Goal: Information Seeking & Learning: Check status

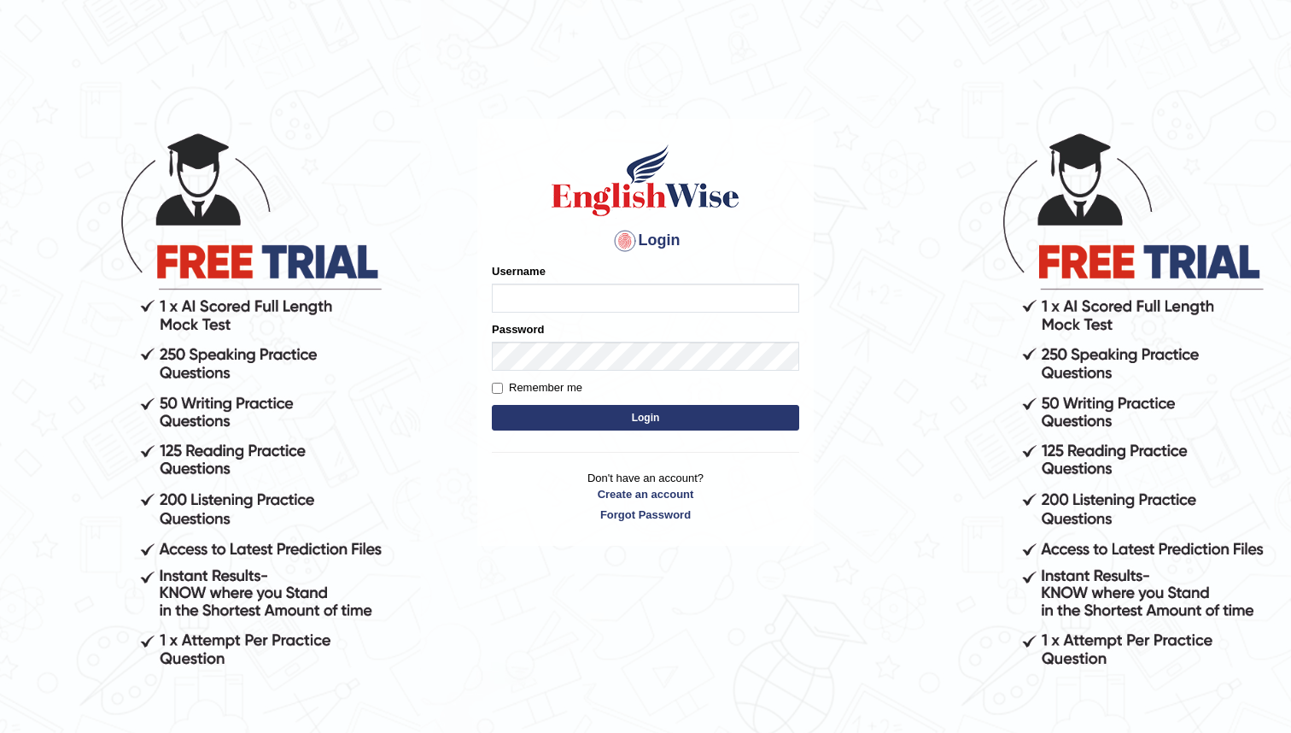
type input "bunbury6230_AC"
click at [651, 413] on button "Login" at bounding box center [645, 418] width 307 height 26
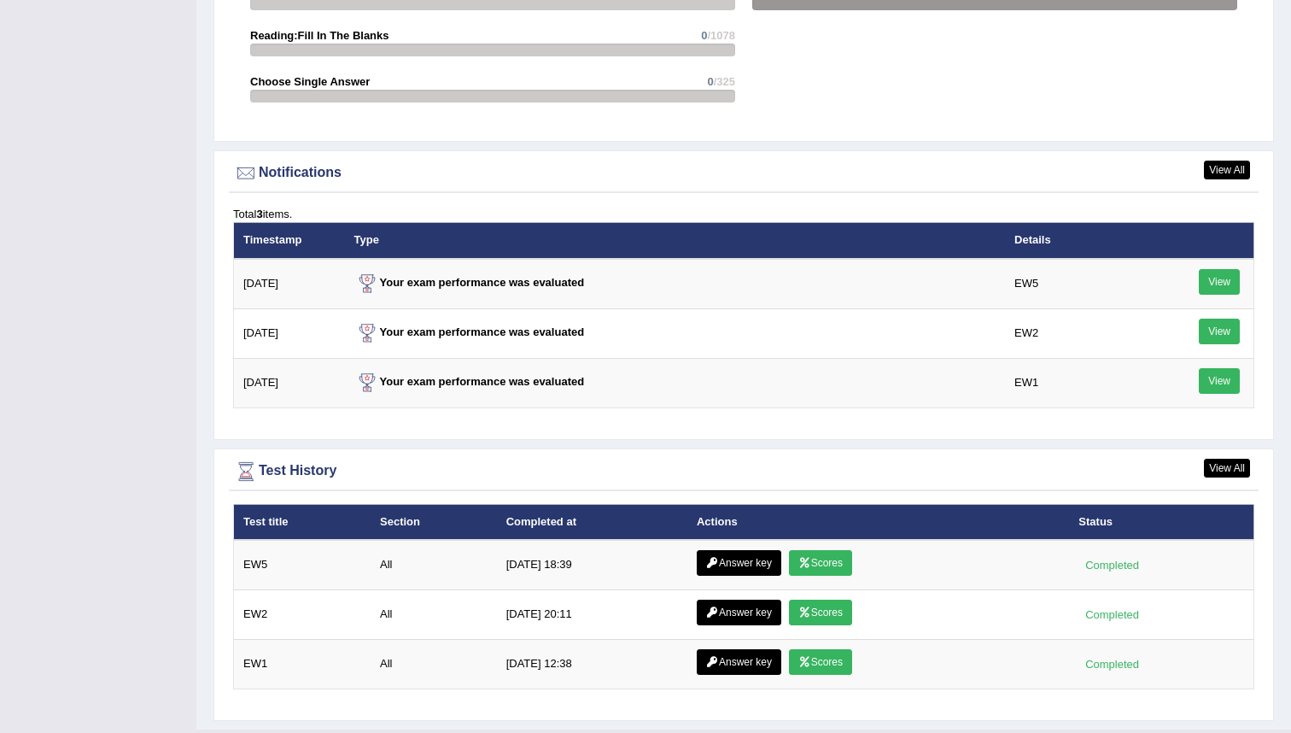
scroll to position [2090, 0]
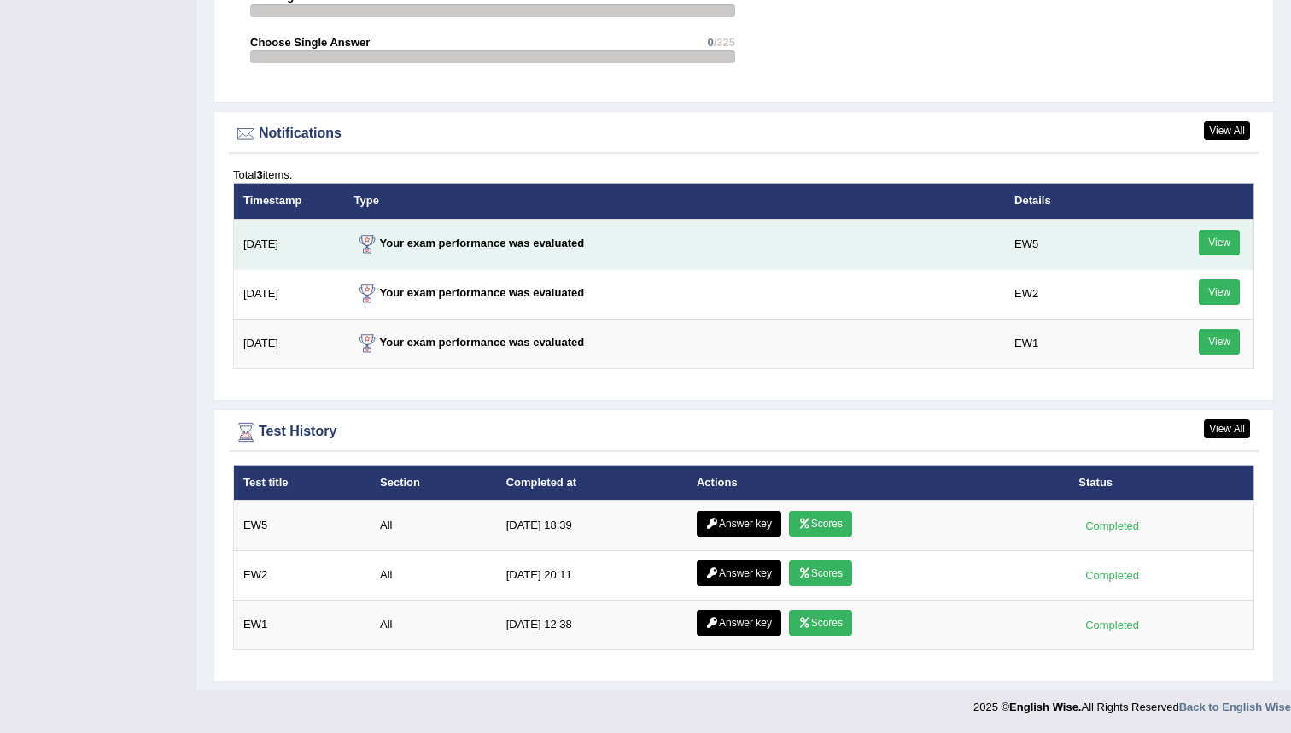
click at [1223, 241] on link "View" at bounding box center [1219, 243] width 41 height 26
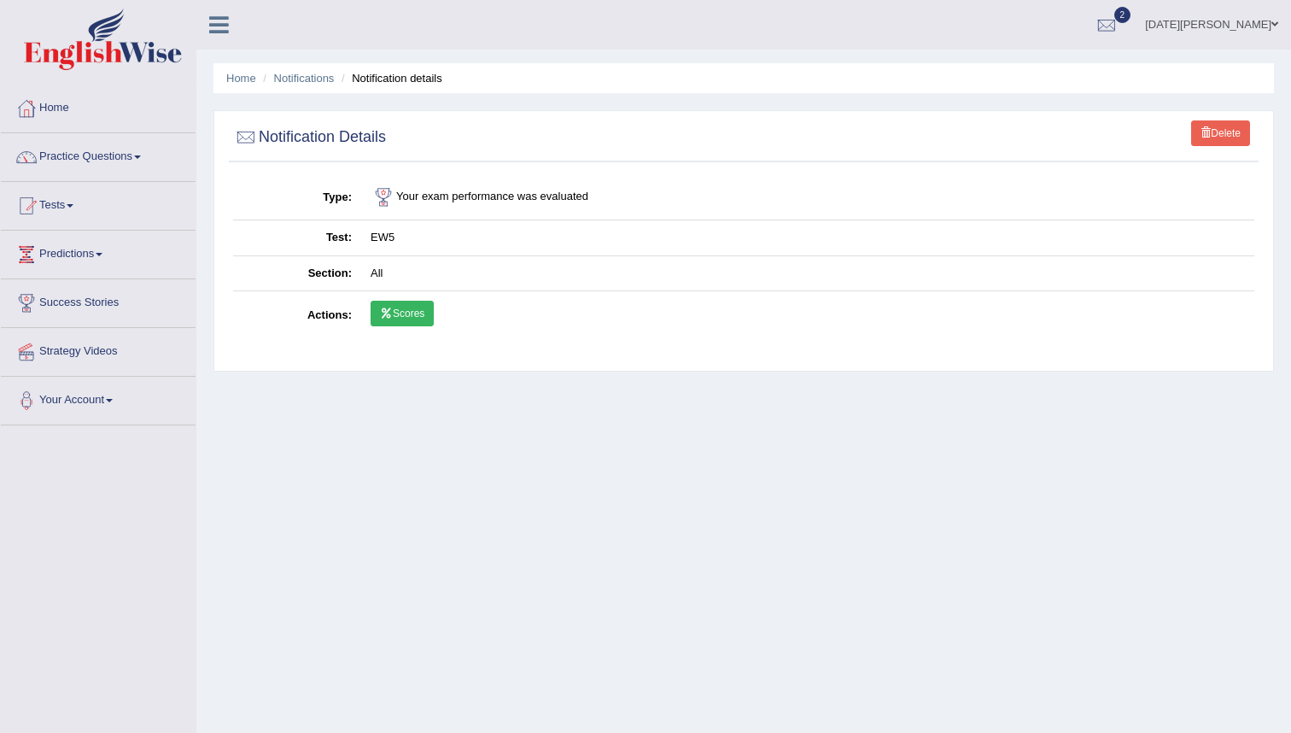
click at [399, 310] on link "Scores" at bounding box center [402, 314] width 63 height 26
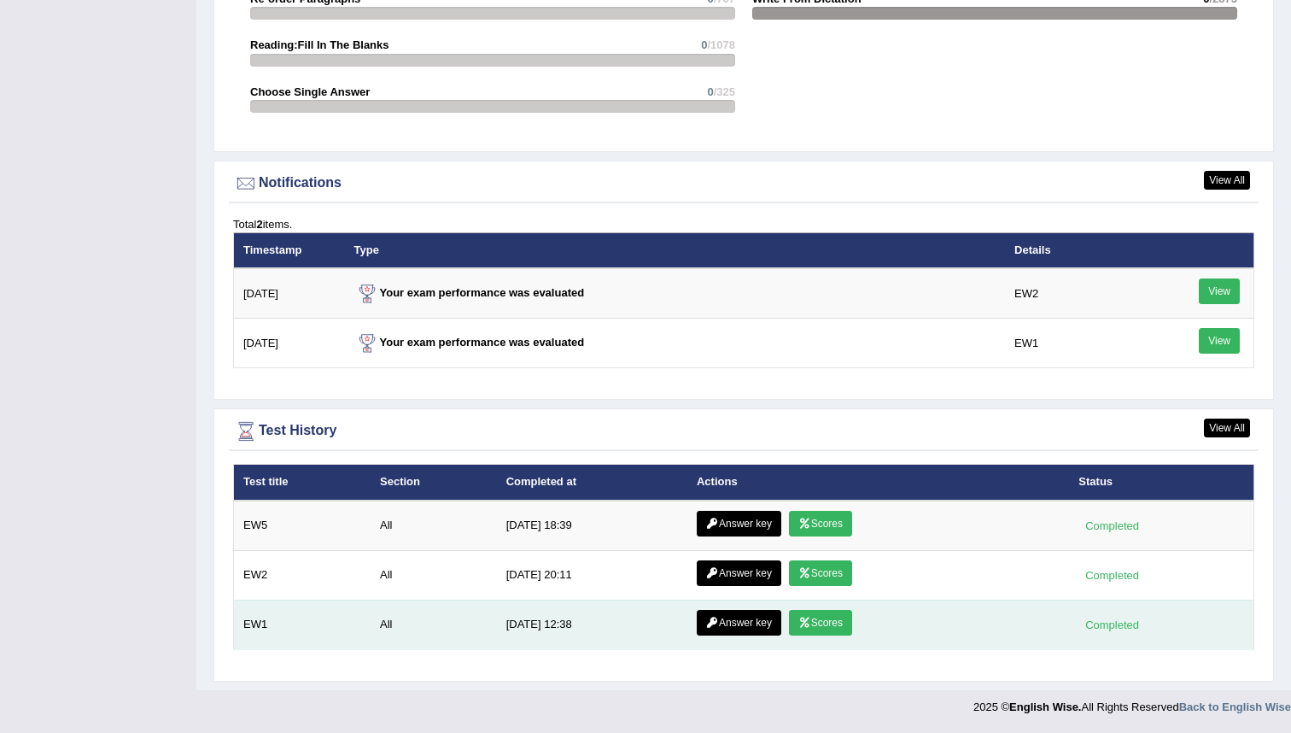
click at [820, 623] on link "Scores" at bounding box center [820, 623] width 63 height 26
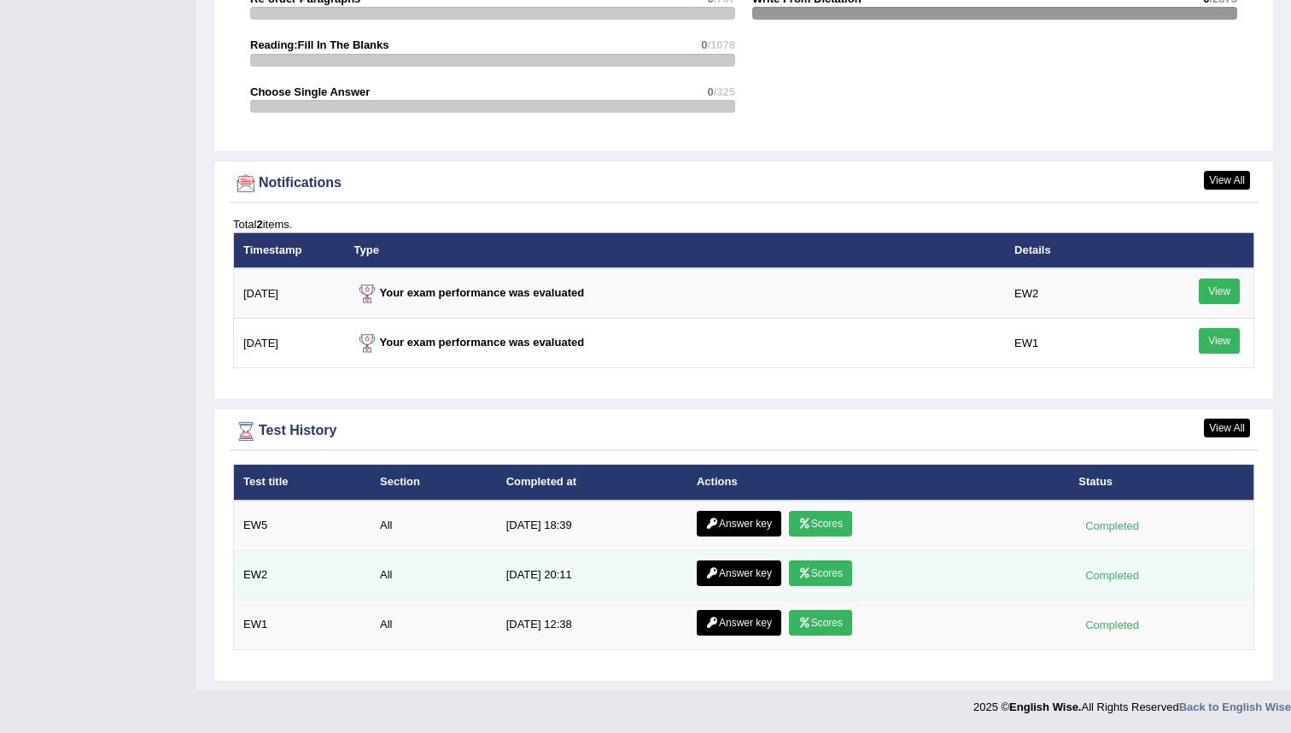
click at [818, 572] on link "Scores" at bounding box center [820, 573] width 63 height 26
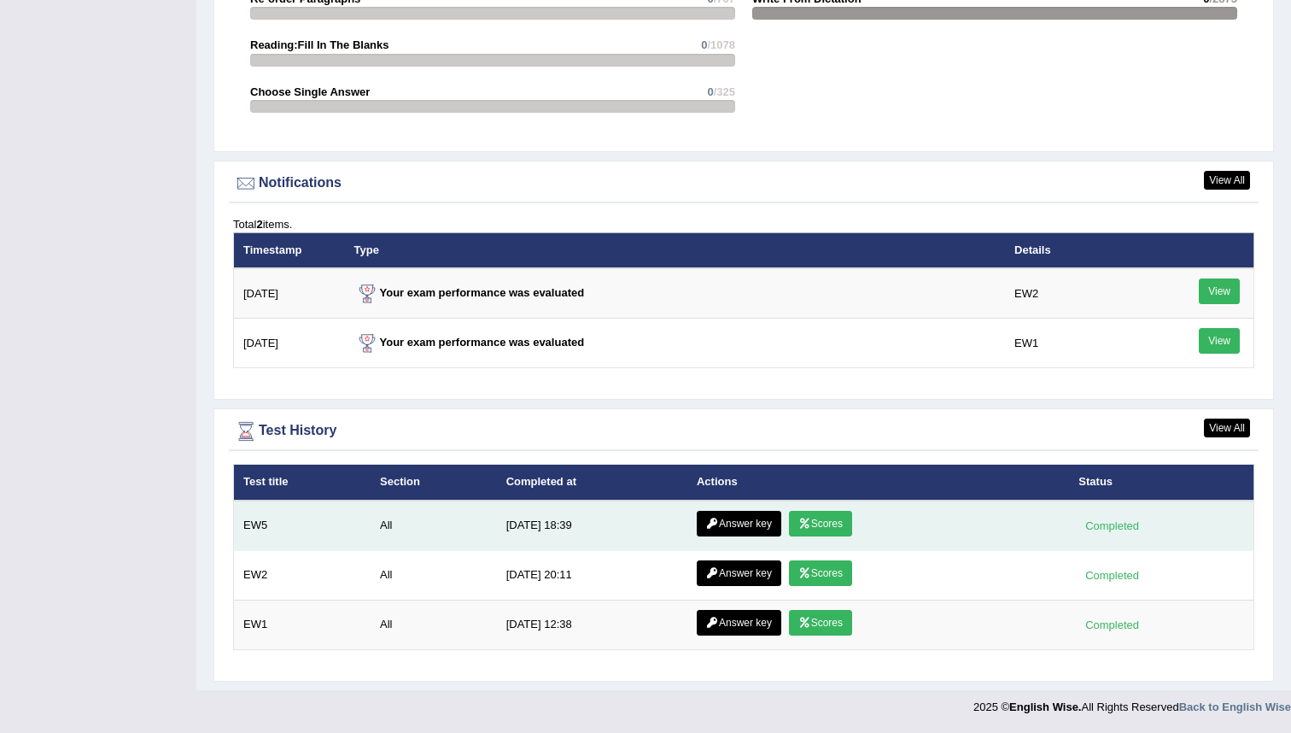
click at [808, 519] on icon at bounding box center [804, 523] width 13 height 10
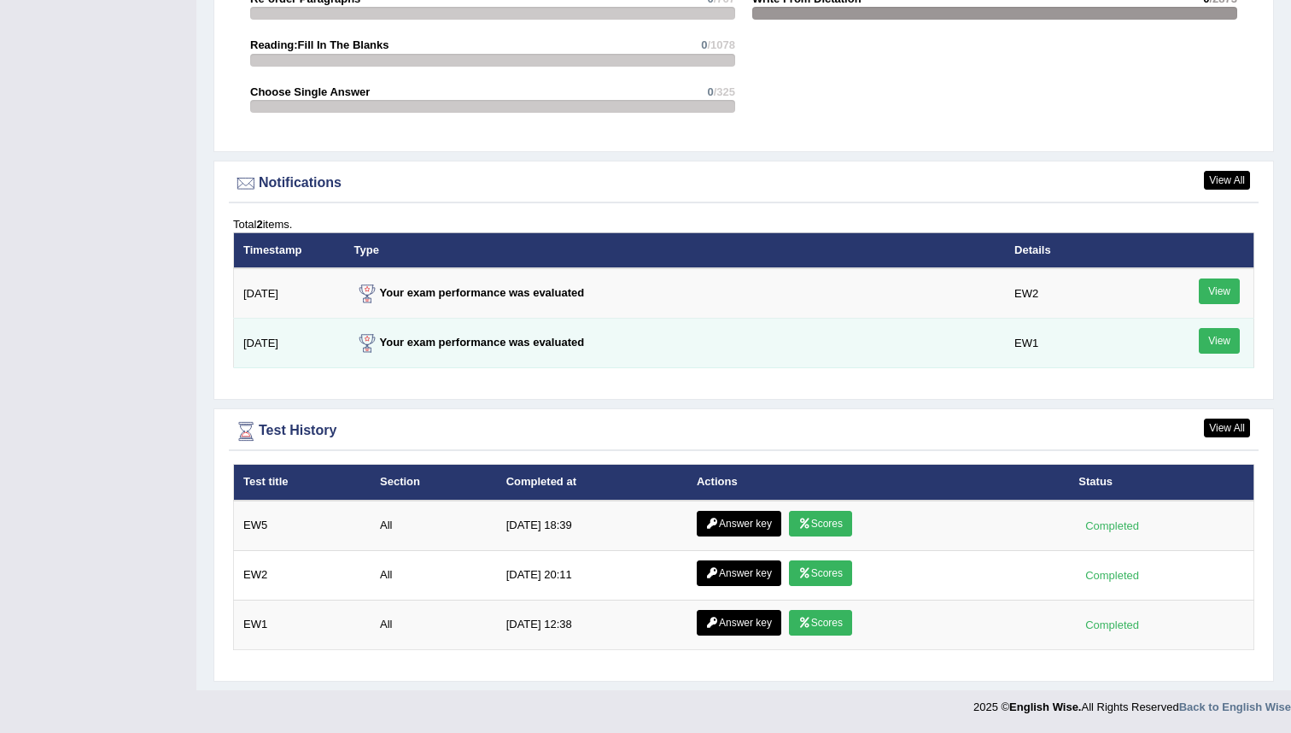
scroll to position [1931, 0]
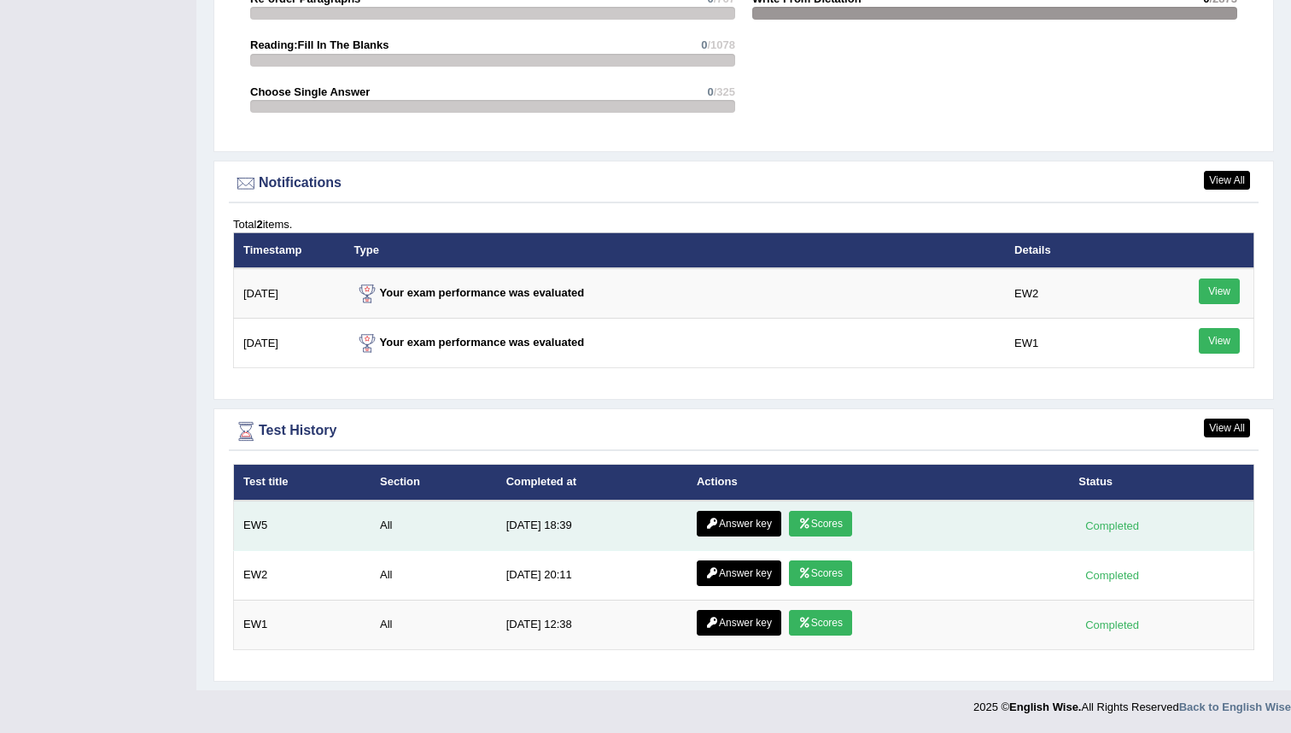
click at [728, 521] on link "Answer key" at bounding box center [739, 524] width 85 height 26
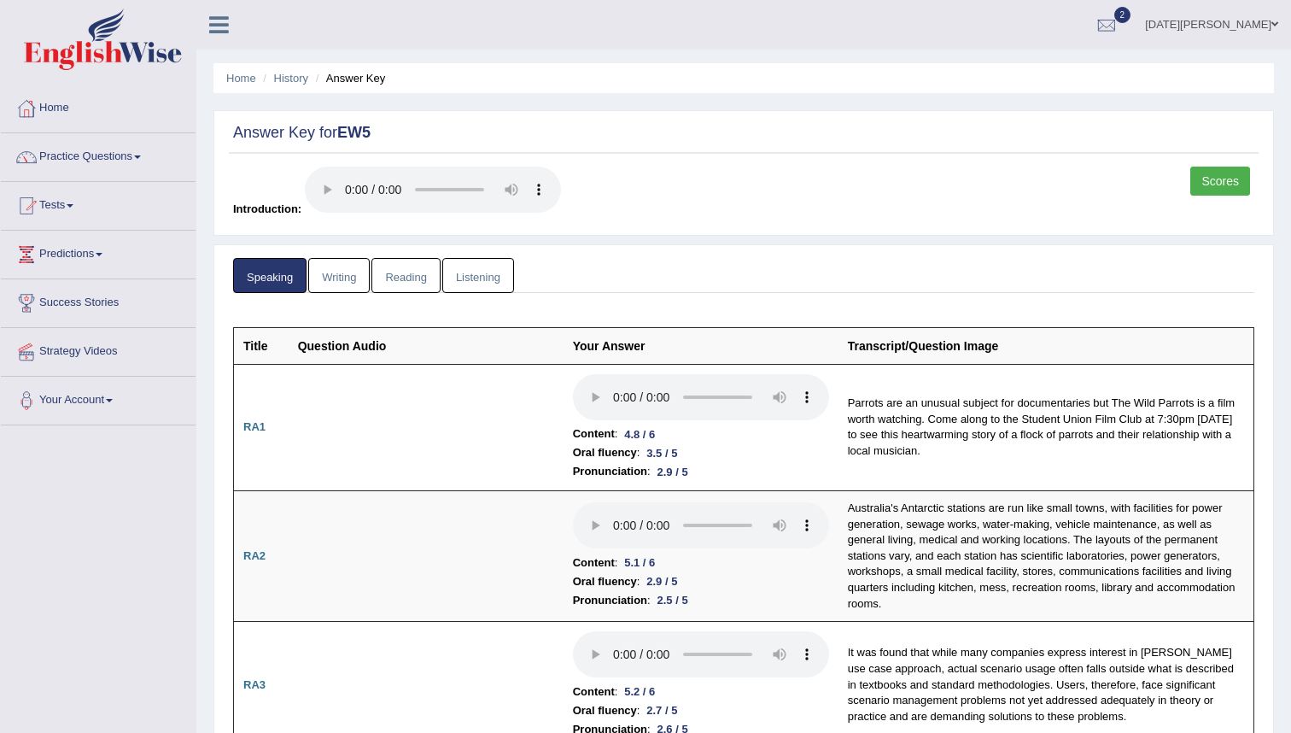
click at [339, 281] on link "Writing" at bounding box center [338, 275] width 61 height 35
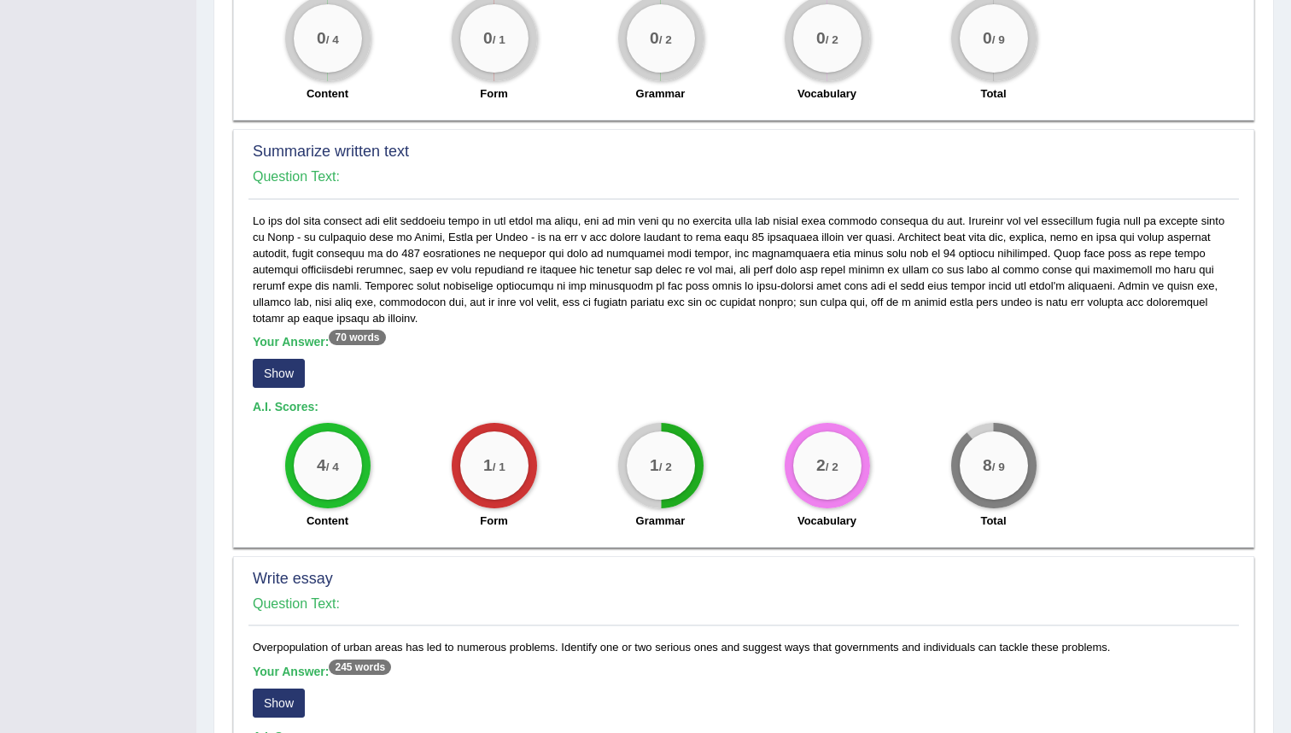
scroll to position [761, 0]
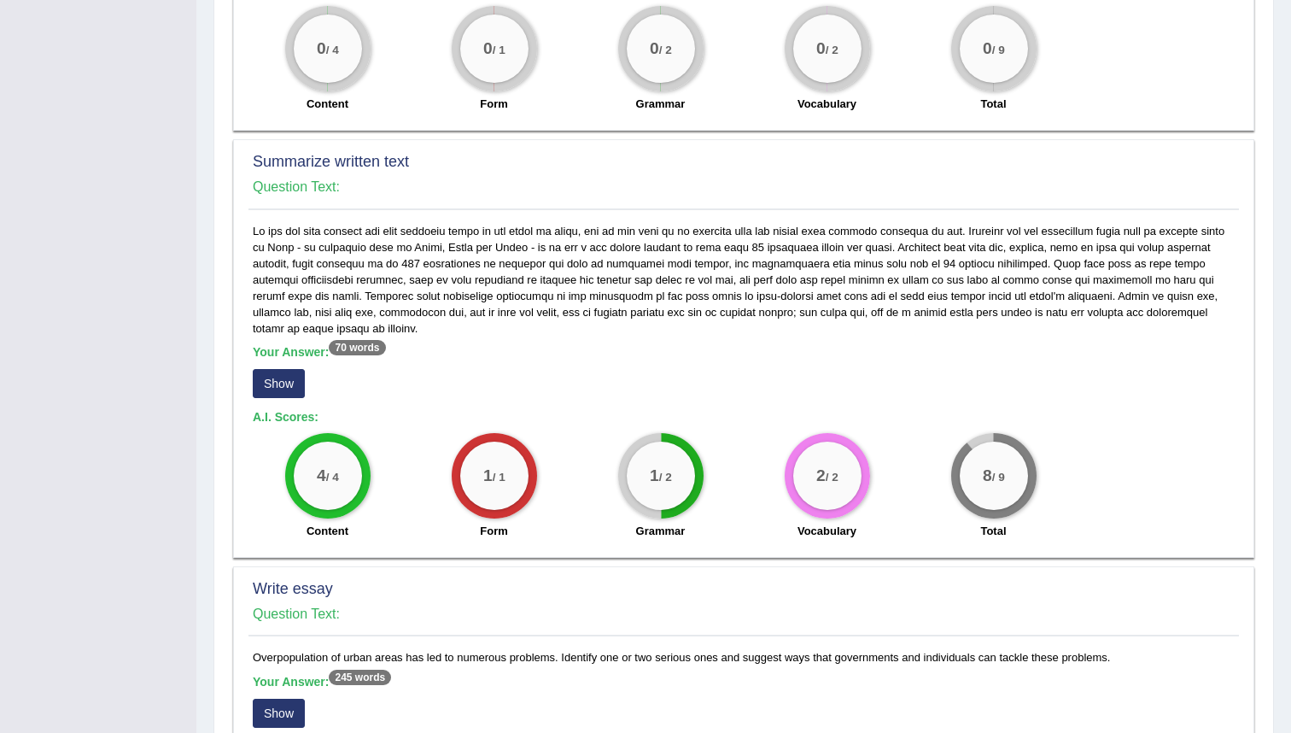
click at [283, 699] on button "Show" at bounding box center [279, 713] width 52 height 29
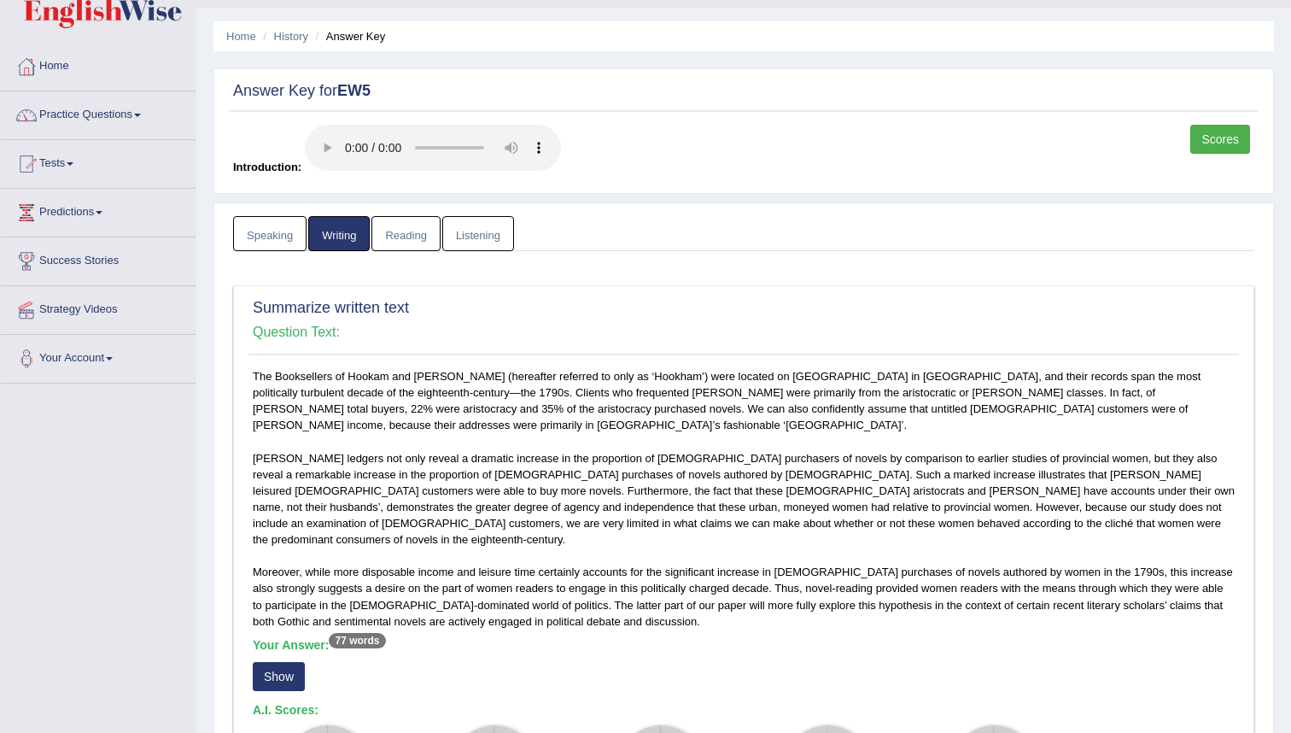
scroll to position [0, 0]
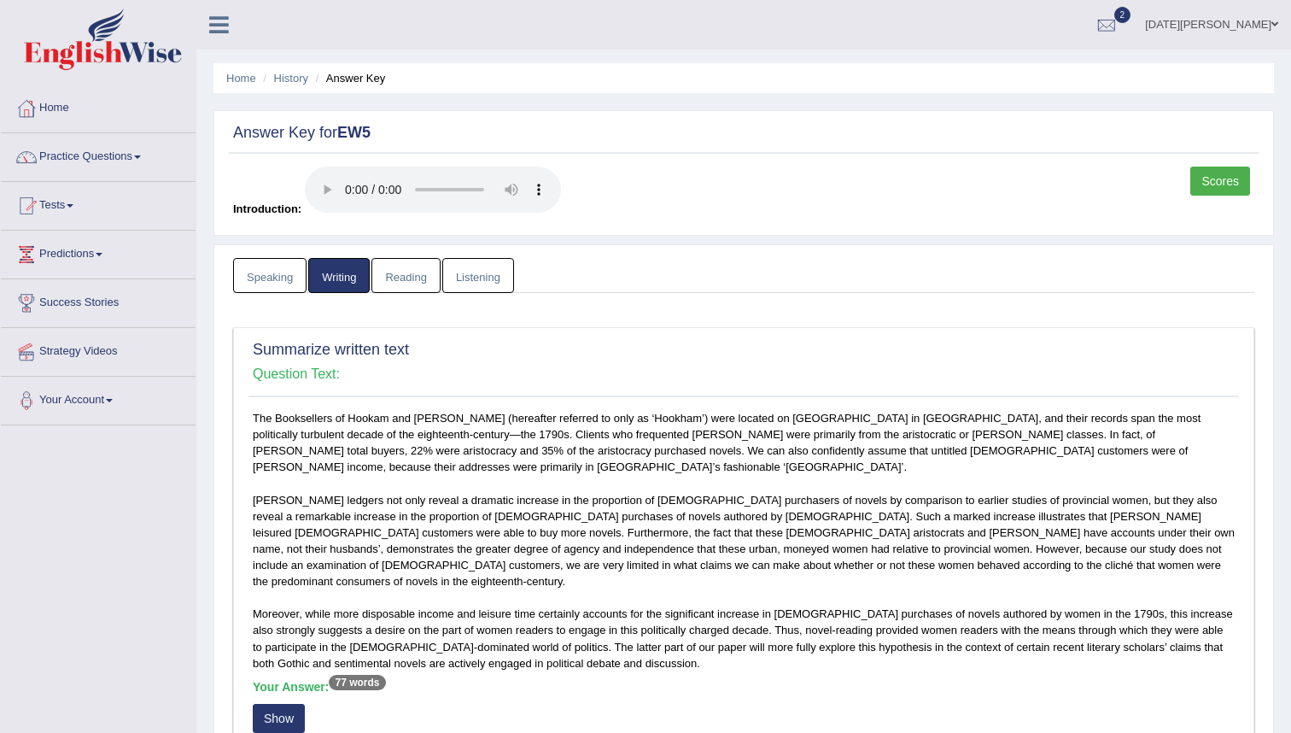
click at [411, 281] on link "Reading" at bounding box center [405, 275] width 68 height 35
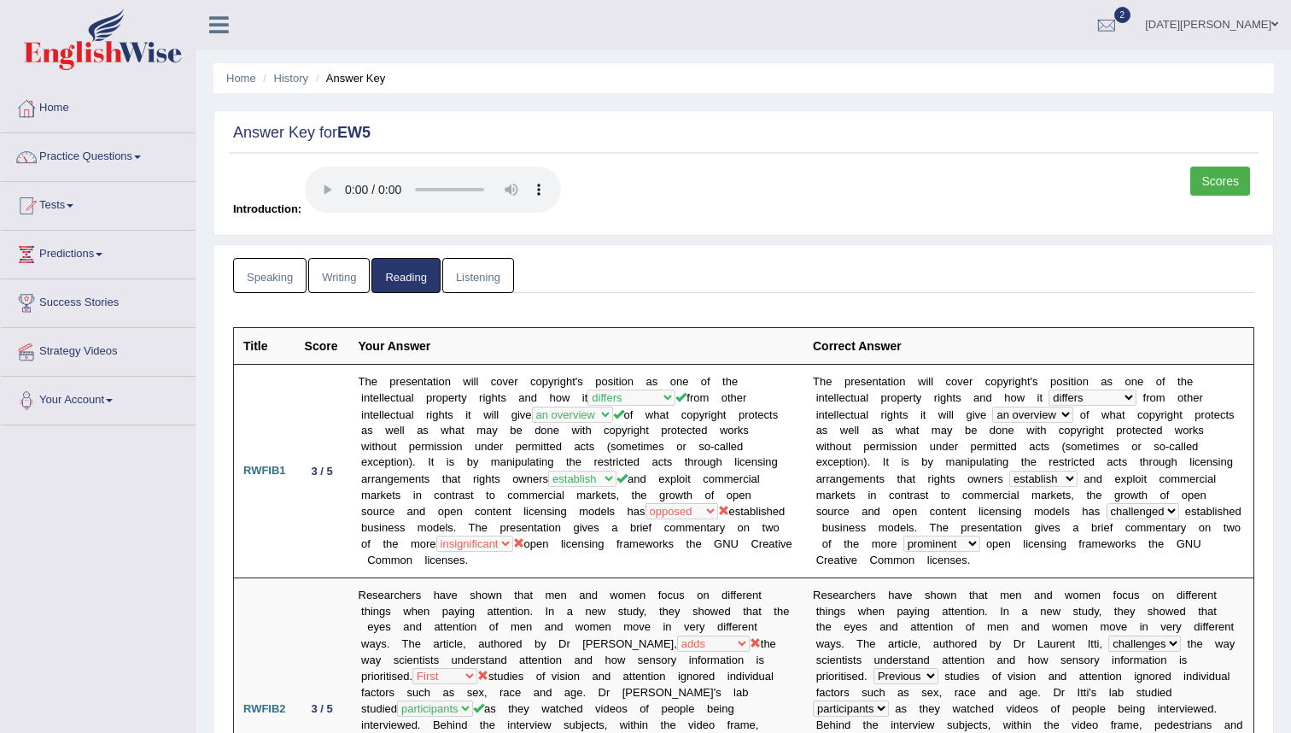
click at [475, 284] on link "Listening" at bounding box center [478, 275] width 72 height 35
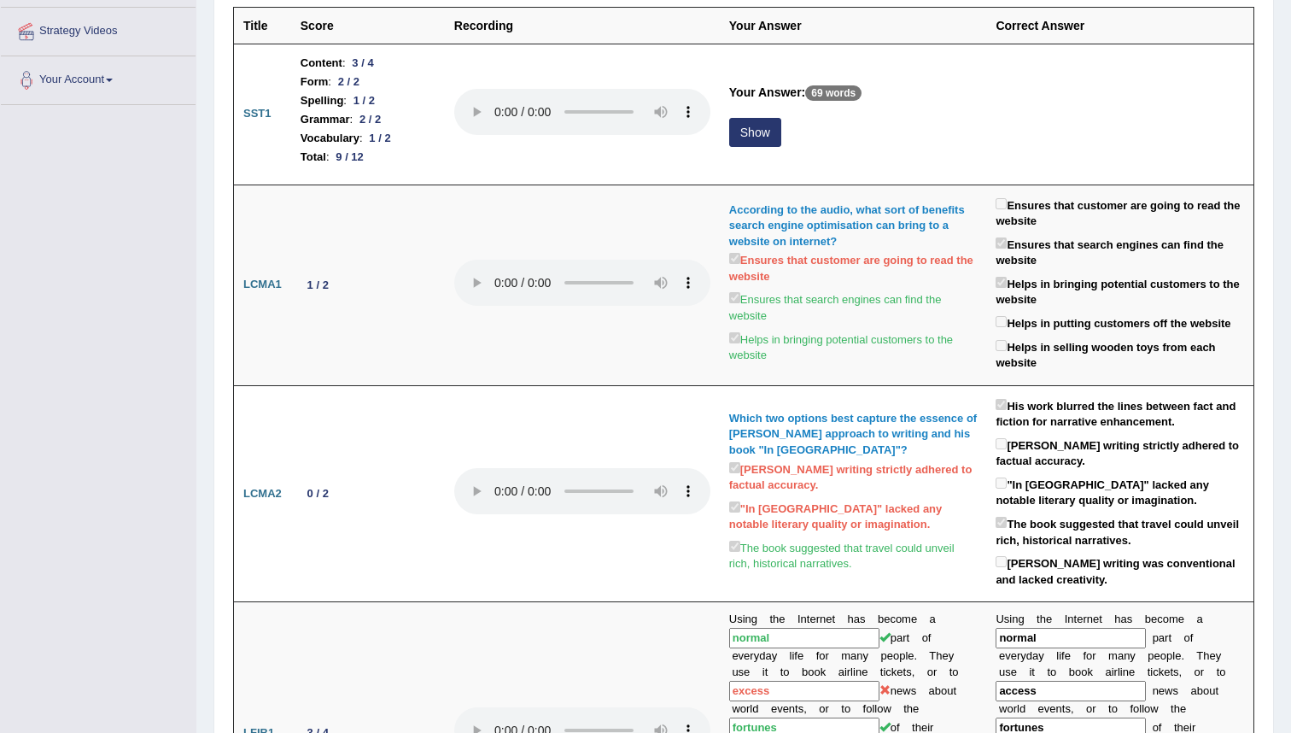
scroll to position [307, 0]
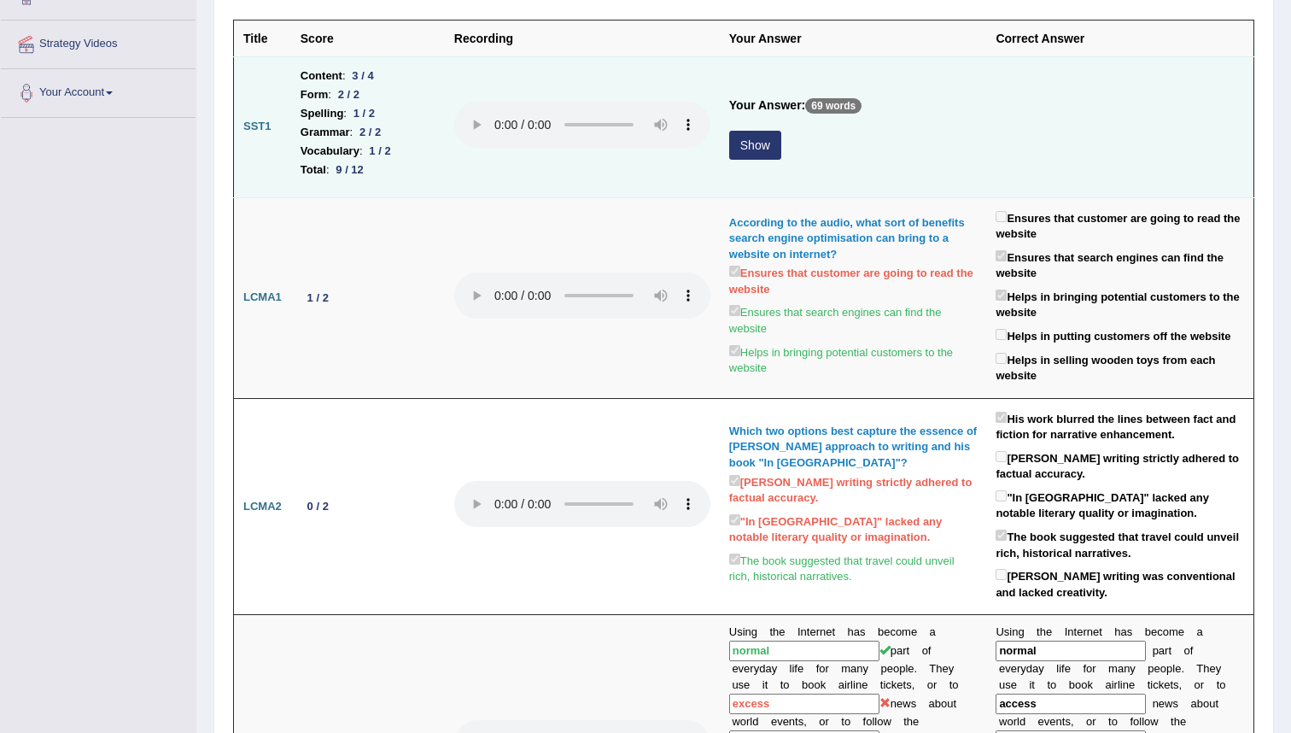
click at [753, 146] on button "Show" at bounding box center [755, 145] width 52 height 29
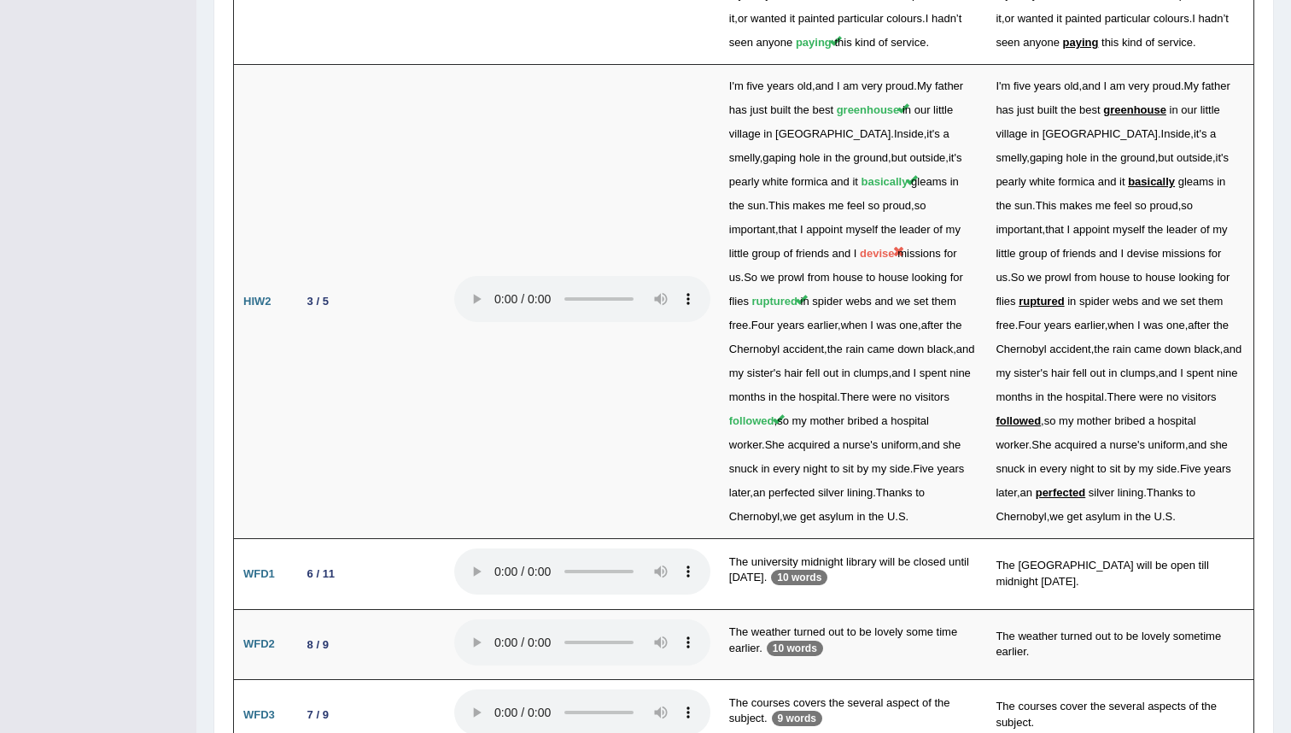
scroll to position [3443, 0]
